Goal: Ask a question: Seek information or help from site administrators or community

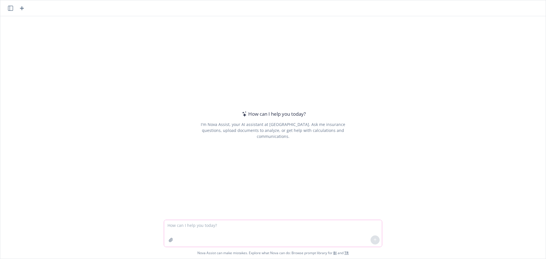
click at [286, 222] on textarea at bounding box center [273, 233] width 218 height 27
click at [186, 224] on textarea "why would an employee on a LTD leave" at bounding box center [273, 233] width 218 height 27
click at [328, 228] on textarea "why would sunlife ask the below questions about an employee on a LTD leave" at bounding box center [273, 233] width 218 height 27
paste textarea "What time of Retirement plan did [PERSON_NAME] have with your company (e.g. 401…"
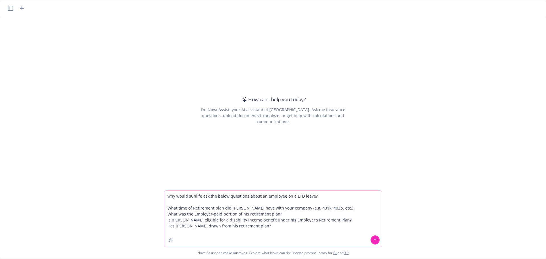
type textarea "why would sunlife ask the below questions about an employee on a LTD leave? Wha…"
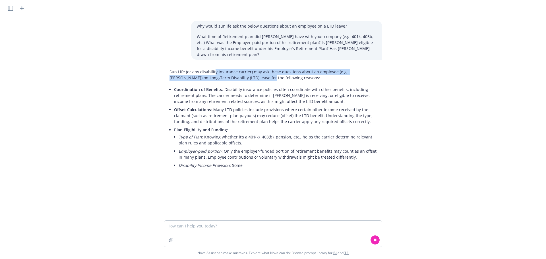
drag, startPoint x: 237, startPoint y: 70, endPoint x: 212, endPoint y: 66, distance: 25.0
click at [212, 69] on p "Sun Life (or any disability insurance carrier) may ask these questions about an…" at bounding box center [272, 75] width 207 height 12
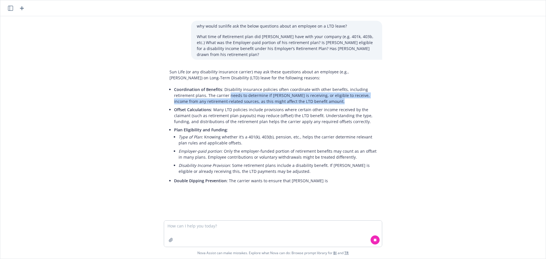
drag, startPoint x: 226, startPoint y: 89, endPoint x: 230, endPoint y: 100, distance: 11.6
click at [230, 100] on ul "Coordination of Benefits : Disability insurance policies often coordinate with …" at bounding box center [275, 134] width 202 height 99
click at [230, 105] on li "Offset Calculations : Many LTD policies include provisions where certain other …" at bounding box center [275, 115] width 202 height 20
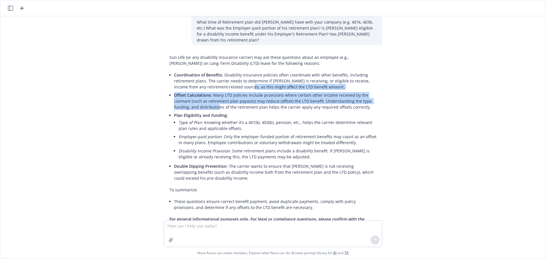
scroll to position [32, 0]
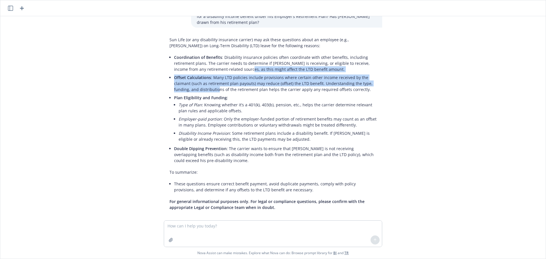
drag, startPoint x: 230, startPoint y: 96, endPoint x: 212, endPoint y: 85, distance: 20.8
click at [212, 85] on ul "Coordination of Benefits : Disability insurance policies often coordinate with …" at bounding box center [275, 108] width 202 height 111
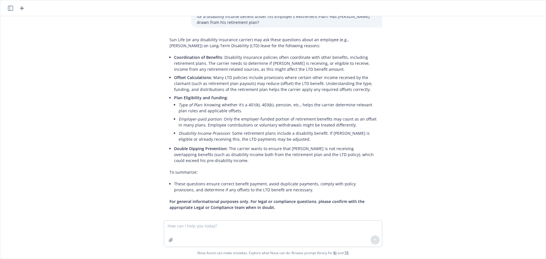
click at [228, 62] on p "Coordination of Benefits : Disability insurance policies often coordinate with …" at bounding box center [275, 63] width 202 height 18
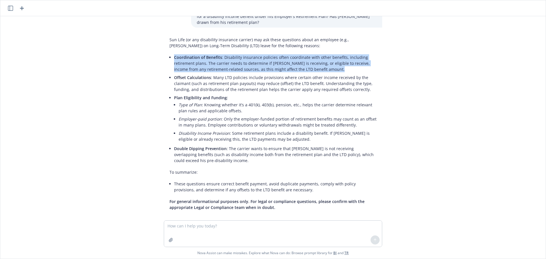
click at [228, 62] on p "Coordination of Benefits : Disability insurance policies often coordinate with …" at bounding box center [275, 63] width 202 height 18
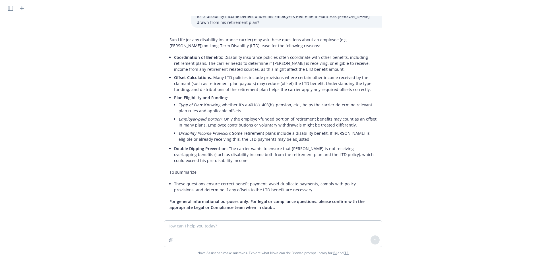
click at [230, 74] on p "Offset Calculations : Many LTD policies include provisions where certain other …" at bounding box center [275, 83] width 202 height 18
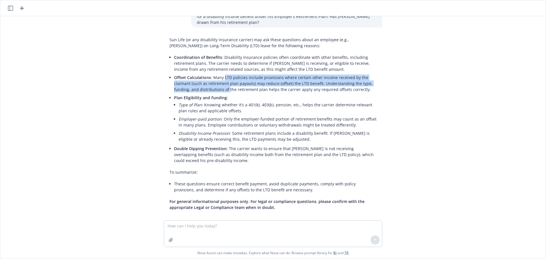
drag, startPoint x: 220, startPoint y: 70, endPoint x: 223, endPoint y: 85, distance: 15.9
click at [223, 85] on p "Offset Calculations : Many LTD policies include provisions where certain other …" at bounding box center [275, 83] width 202 height 18
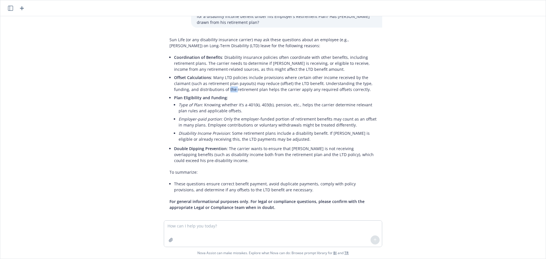
click at [223, 85] on p "Offset Calculations : Many LTD policies include provisions where certain other …" at bounding box center [275, 83] width 202 height 18
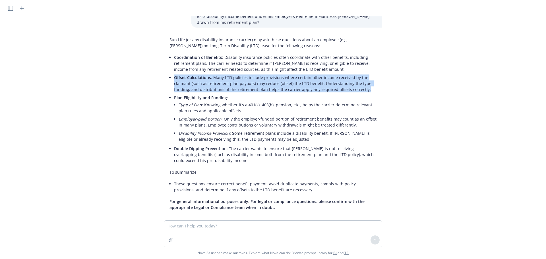
click at [223, 85] on p "Offset Calculations : Many LTD policies include provisions where certain other …" at bounding box center [275, 83] width 202 height 18
